Goal: Check status

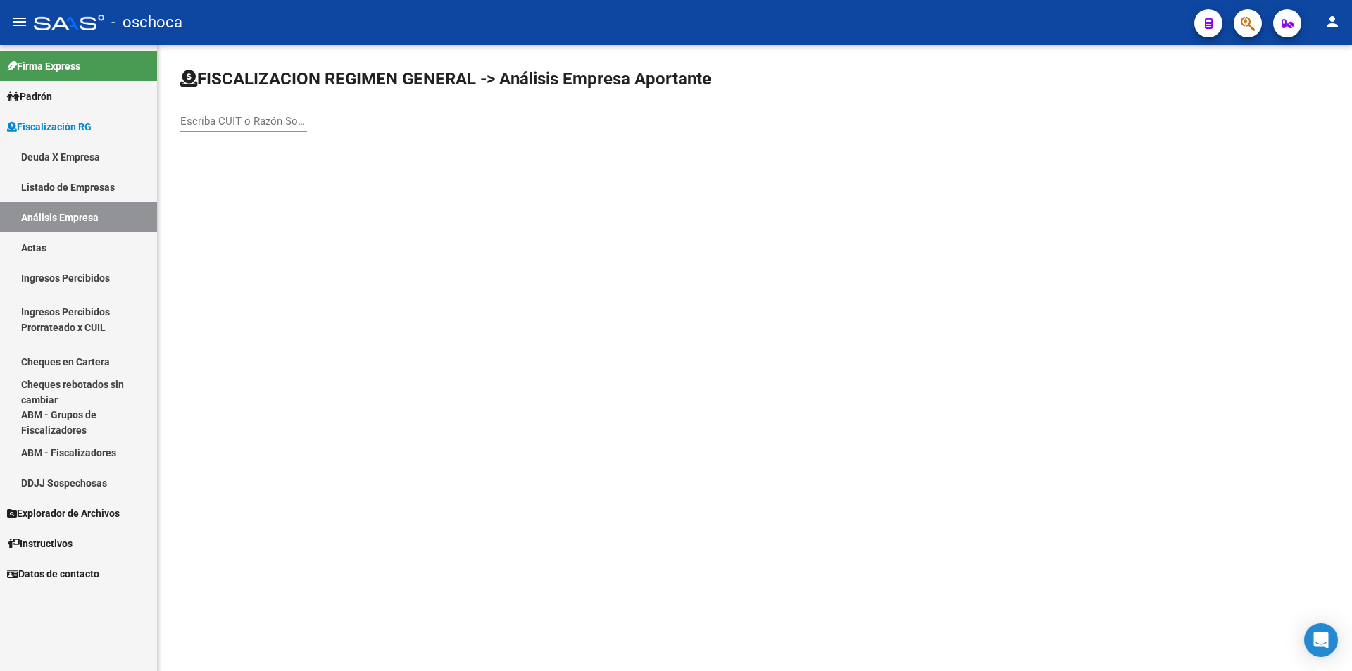
click at [234, 113] on div "Escriba CUIT o Razón Social para buscar" at bounding box center [243, 116] width 127 height 30
click at [220, 123] on input "Escriba CUIT o Razón Social para buscar" at bounding box center [243, 121] width 127 height 13
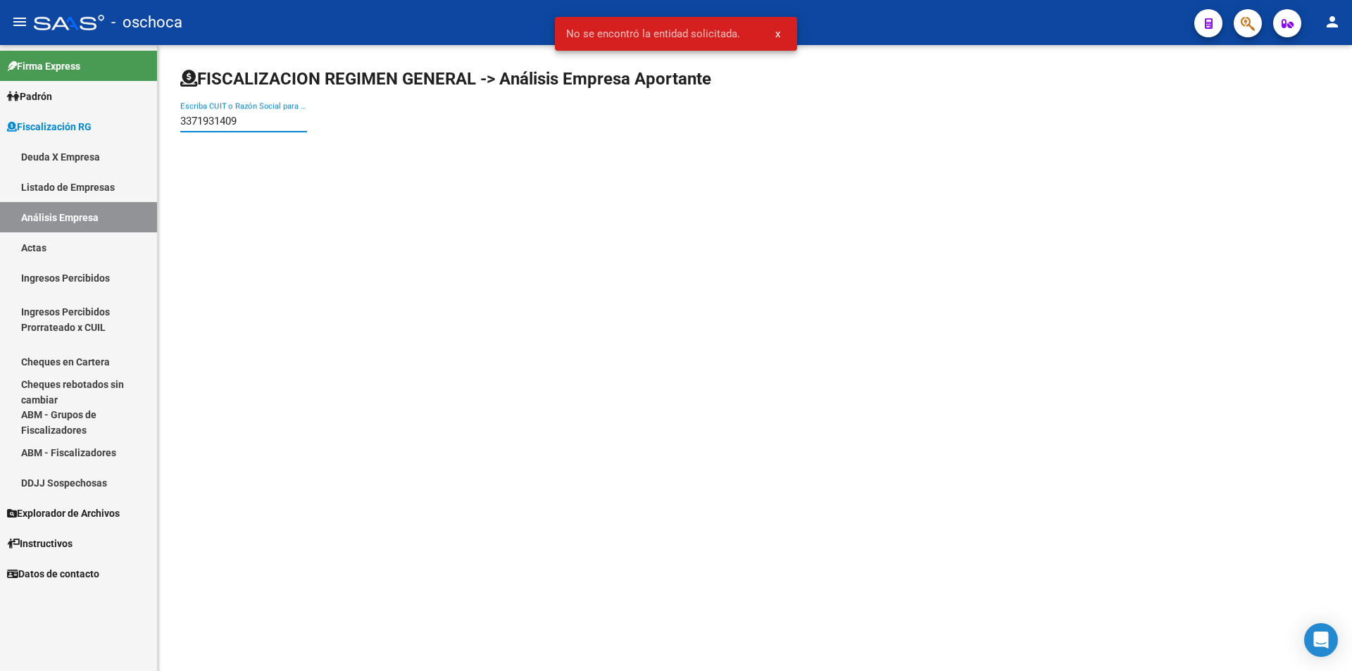
drag, startPoint x: 258, startPoint y: 116, endPoint x: 171, endPoint y: 120, distance: 87.4
click at [171, 120] on div "FISCALIZACION REGIMEN GENERAL -> Análisis Empresa Aportante 3371931409 Escriba …" at bounding box center [755, 112] width 1194 height 134
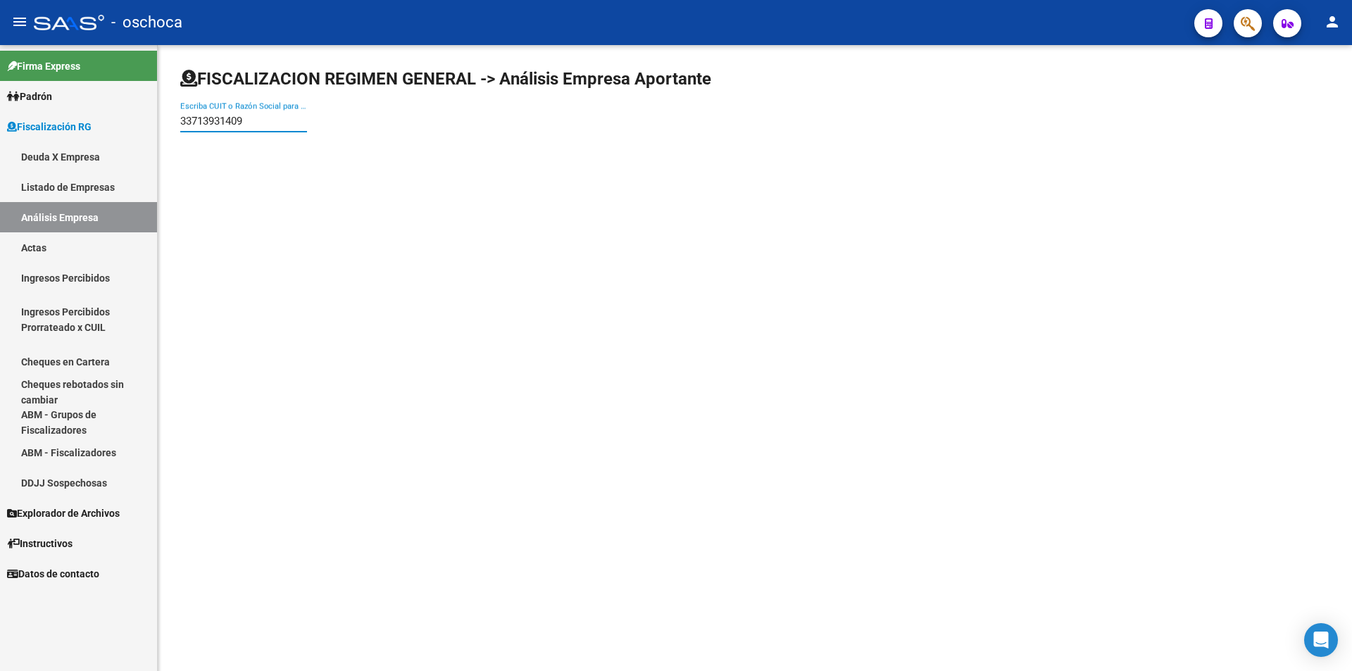
type input "33713931409"
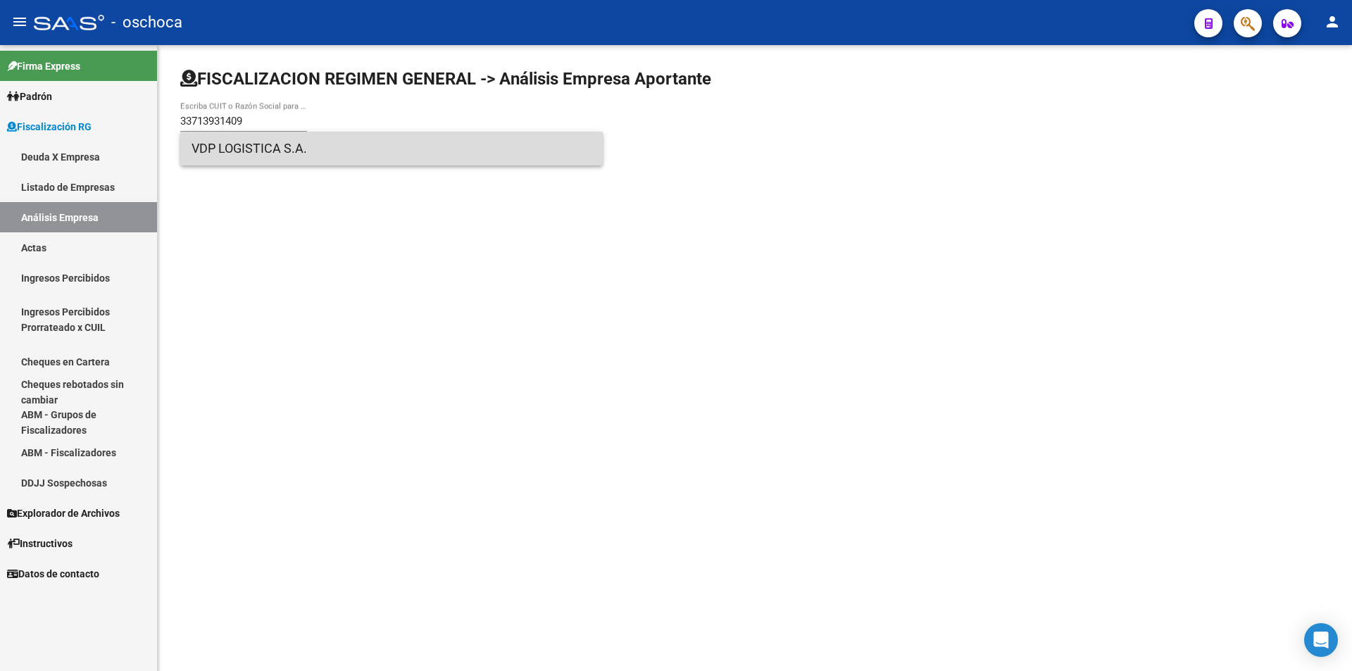
click at [242, 151] on span "VDP LOGISTICA S.A." at bounding box center [392, 149] width 400 height 34
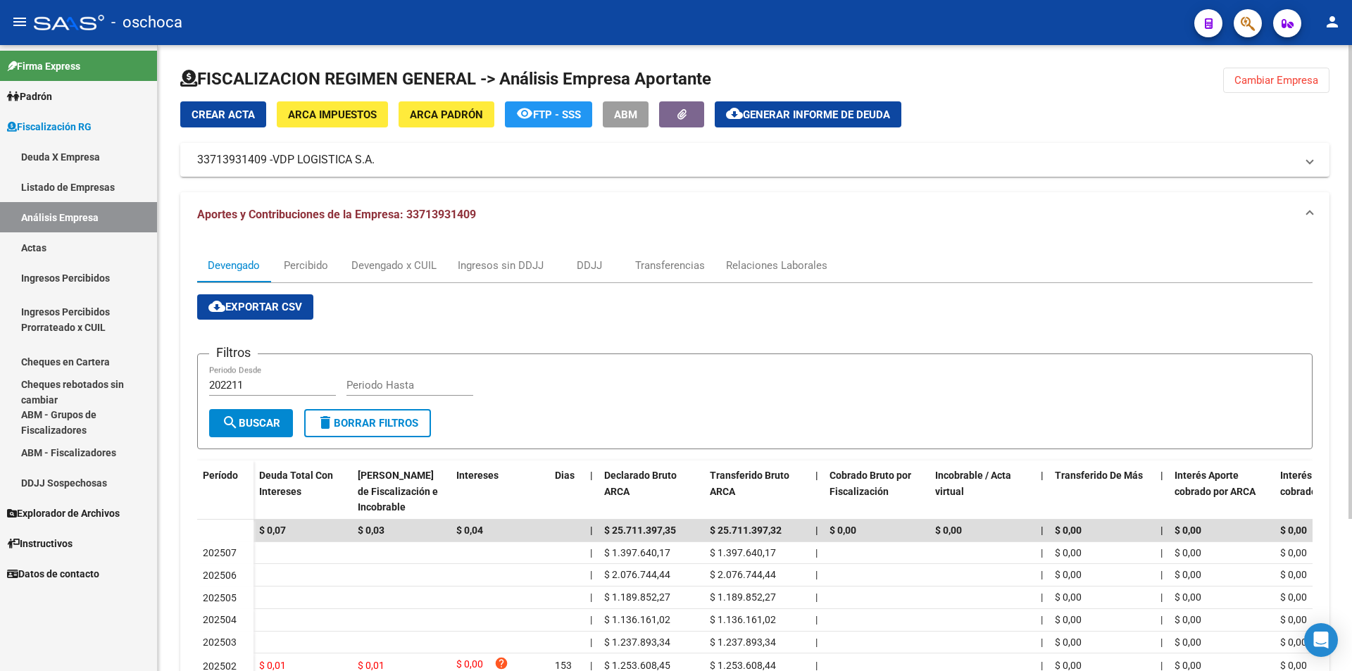
drag, startPoint x: 1259, startPoint y: 87, endPoint x: 1098, endPoint y: 87, distance: 161.3
click at [1257, 87] on button "Cambiar Empresa" at bounding box center [1276, 80] width 106 height 25
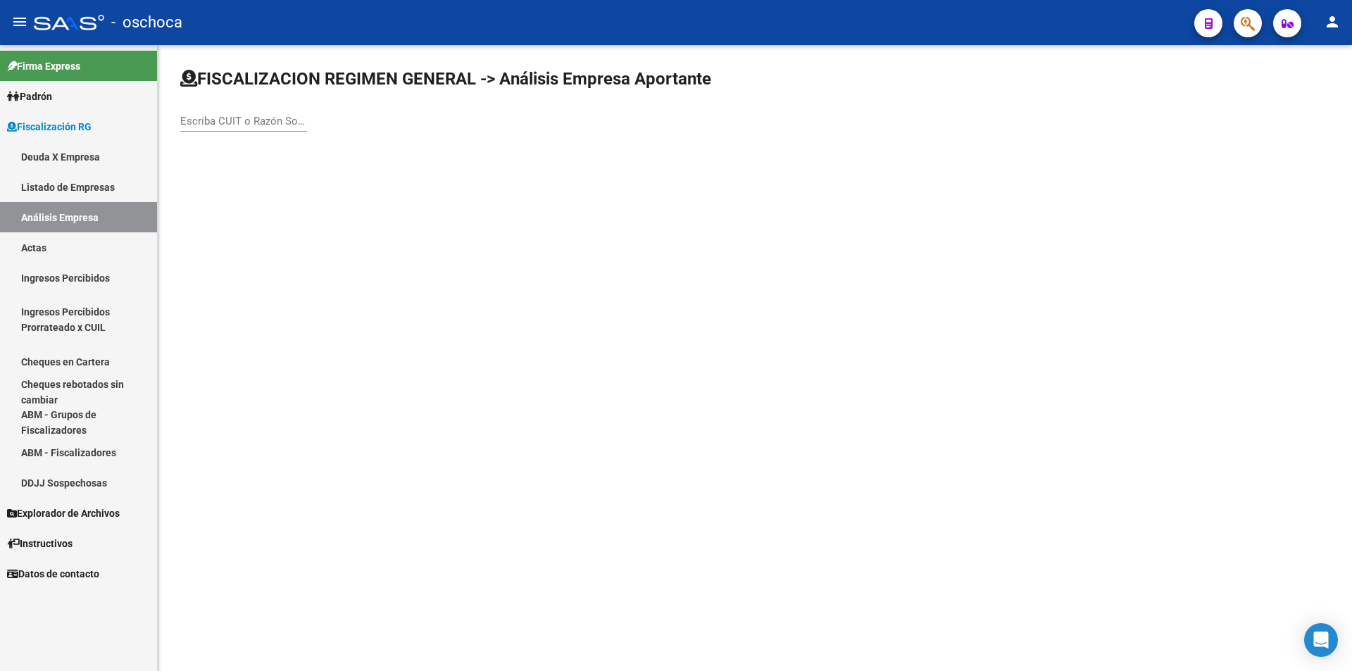
click at [223, 120] on input "Escriba CUIT o Razón Social para buscar" at bounding box center [243, 121] width 127 height 13
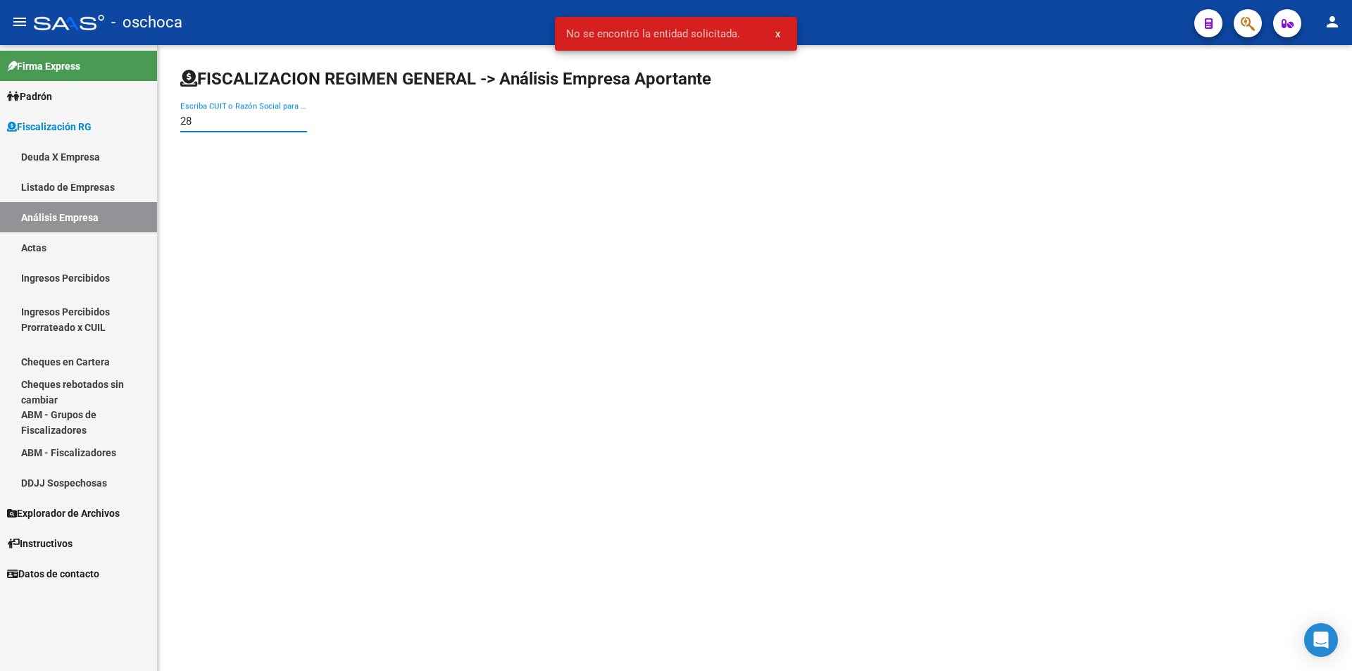
type input "2"
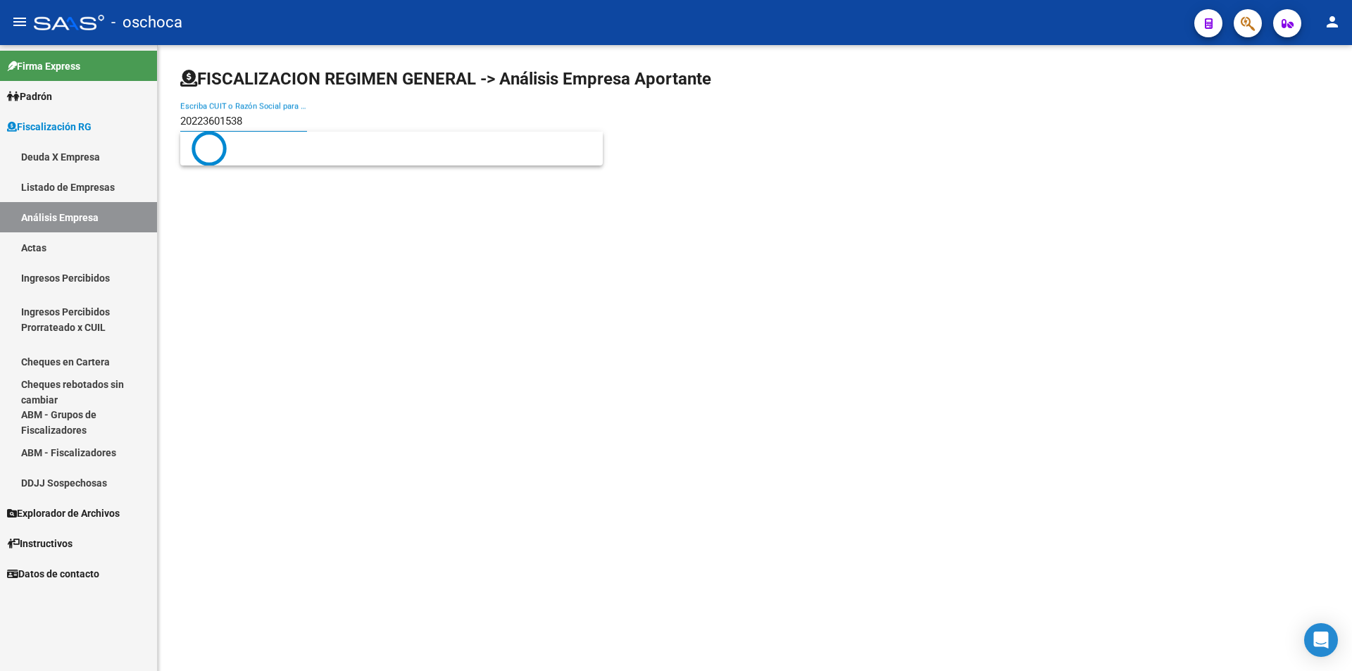
type input "20223601538"
click at [287, 150] on span "[PERSON_NAME] [PERSON_NAME]" at bounding box center [392, 149] width 400 height 34
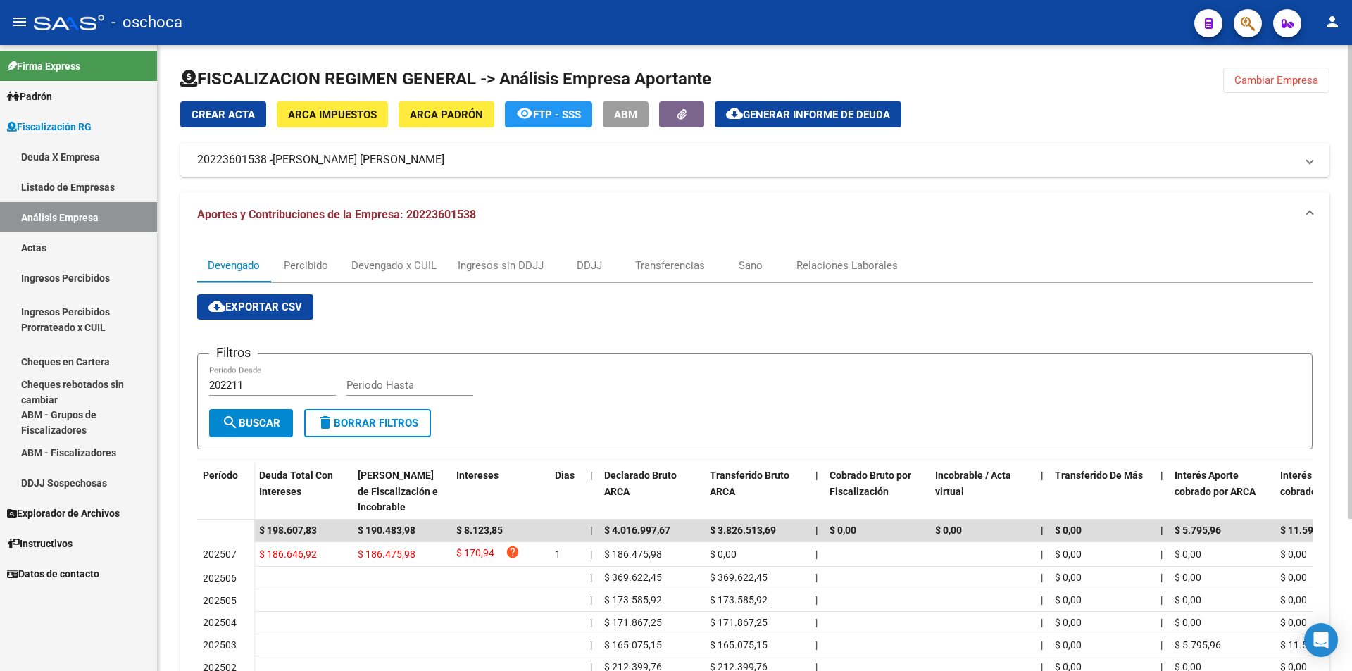
click at [1240, 78] on span "Cambiar Empresa" at bounding box center [1276, 80] width 84 height 13
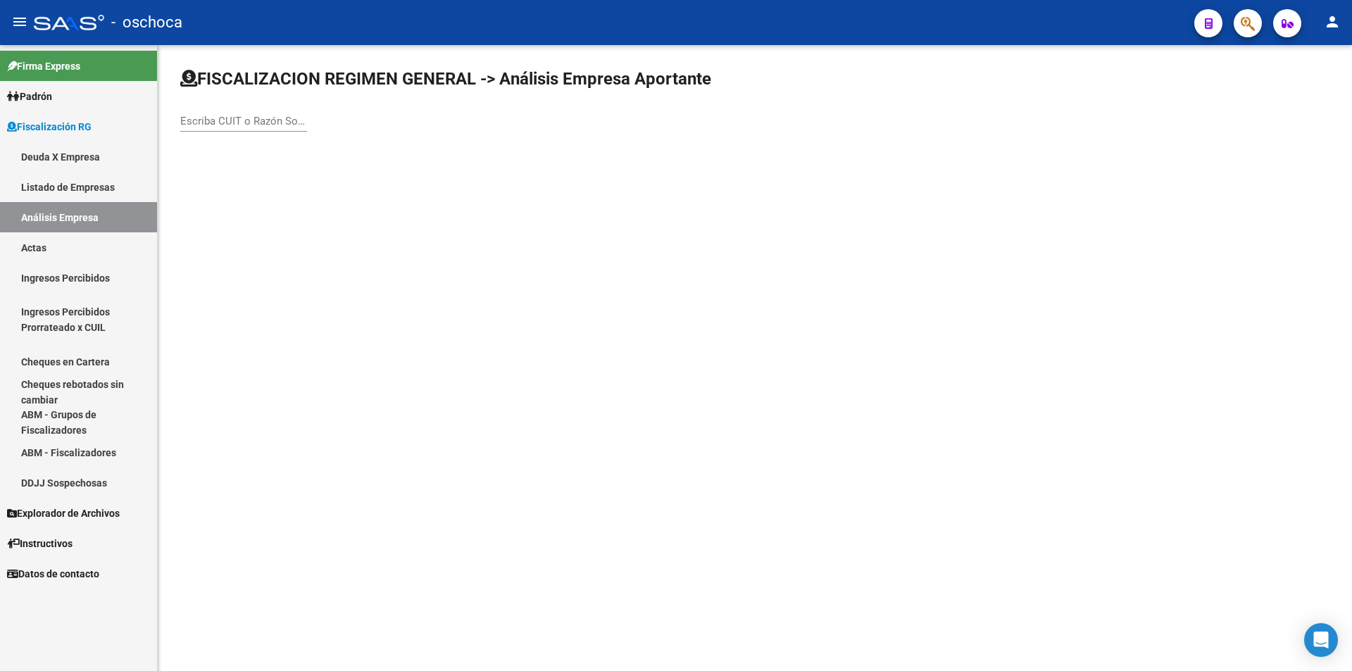
click at [257, 124] on input "Escriba CUIT o Razón Social para buscar" at bounding box center [243, 121] width 127 height 13
type input "30714204110"
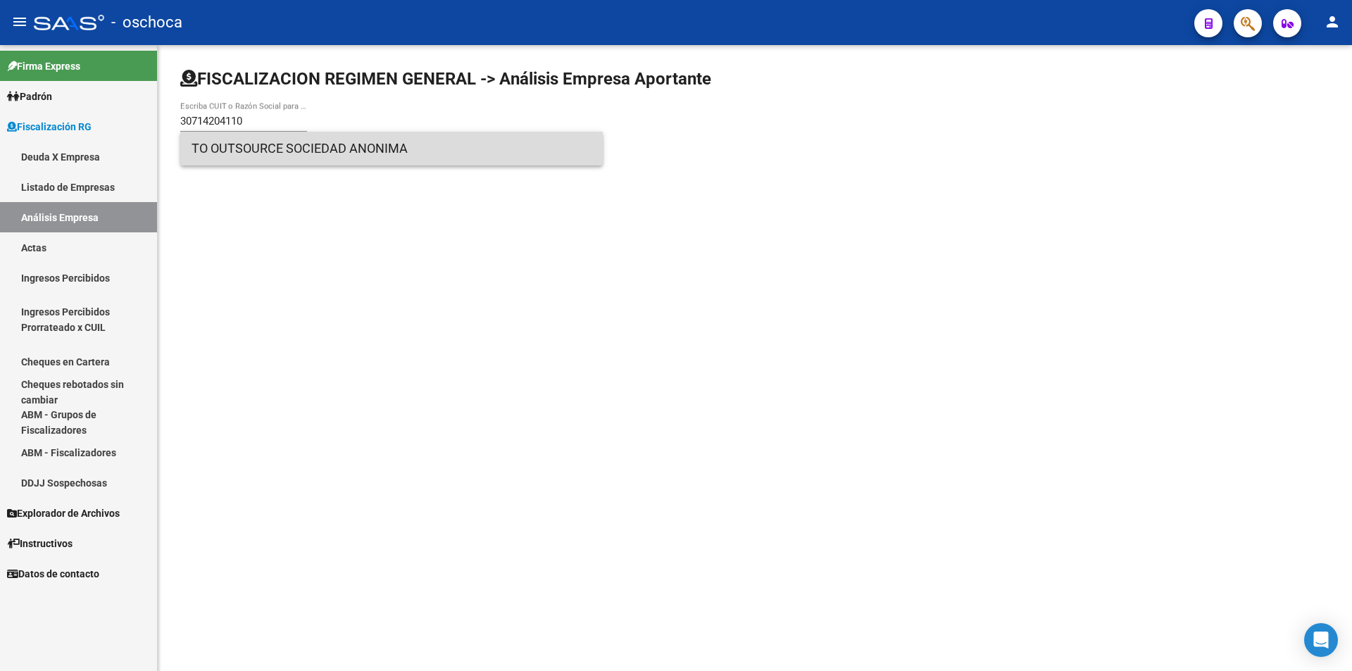
click at [273, 150] on span "TO OUTSOURCE SOCIEDAD ANONIMA" at bounding box center [392, 149] width 400 height 34
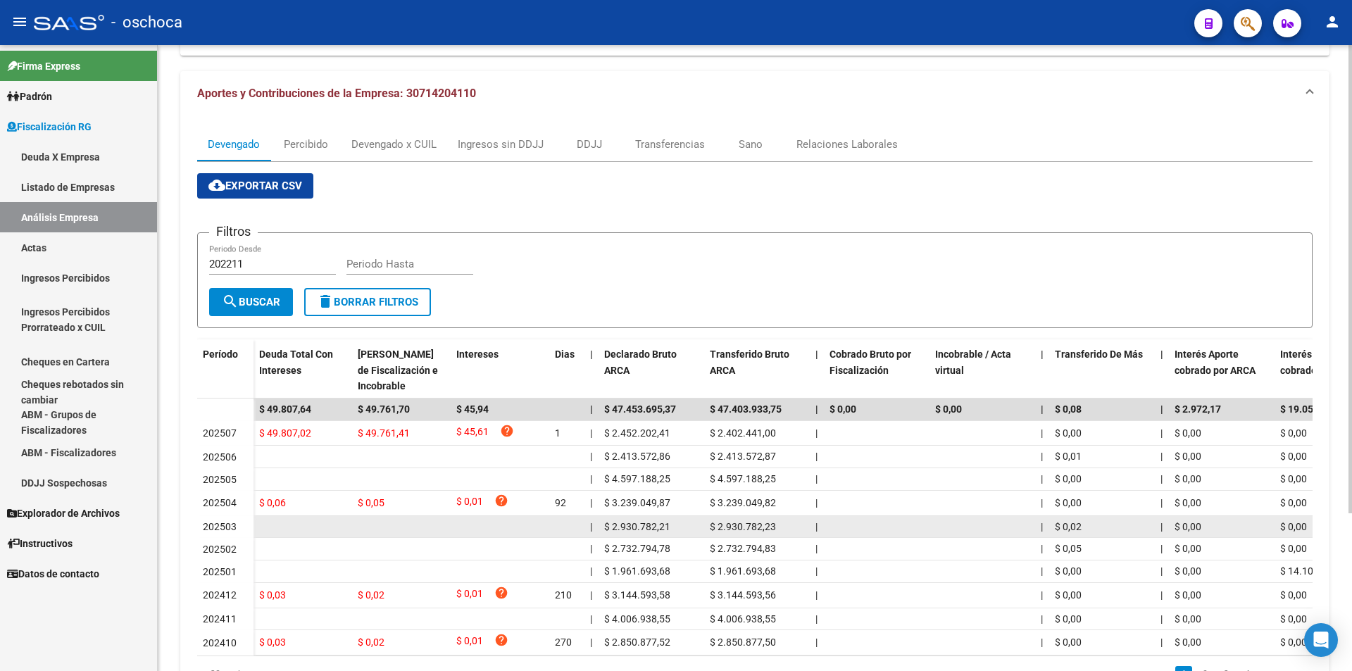
scroll to position [211, 0]
